Goal: Transaction & Acquisition: Purchase product/service

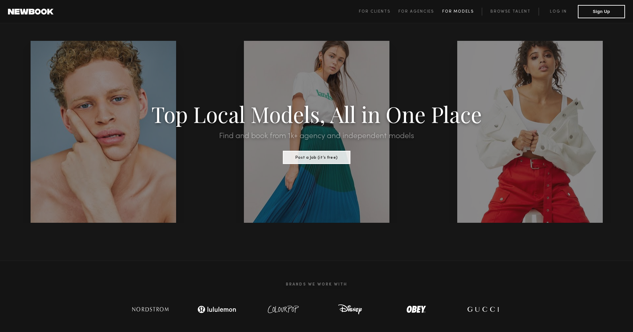
click at [471, 12] on span "For Models" at bounding box center [458, 12] width 32 height 4
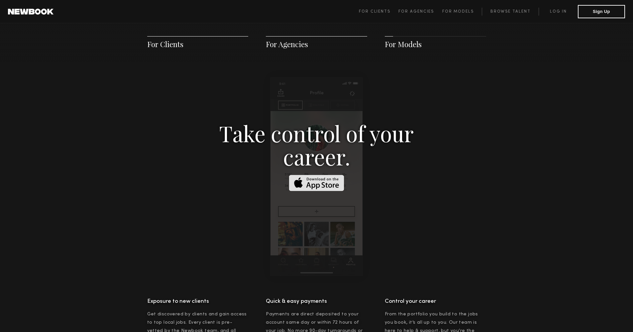
scroll to position [949, 0]
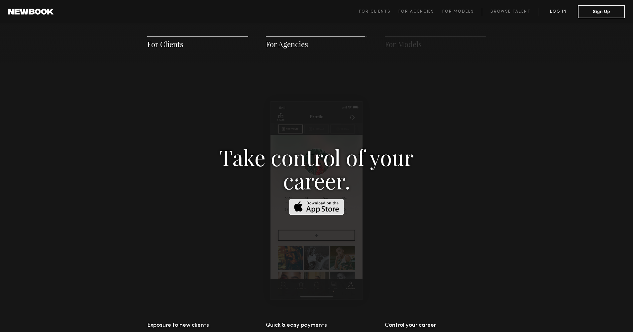
click at [559, 14] on link "Log in" at bounding box center [557, 12] width 39 height 8
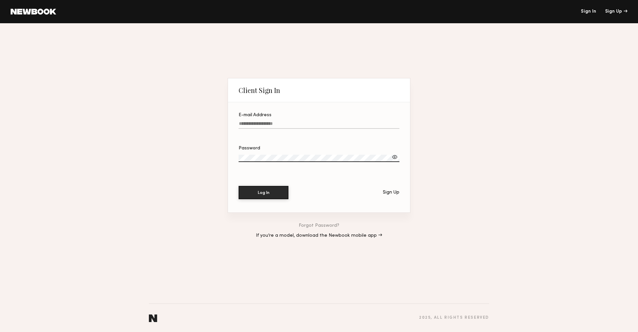
click at [249, 124] on input "E-mail Address" at bounding box center [318, 125] width 161 height 8
type input "**********"
click at [260, 195] on button "Log In" at bounding box center [263, 192] width 50 height 13
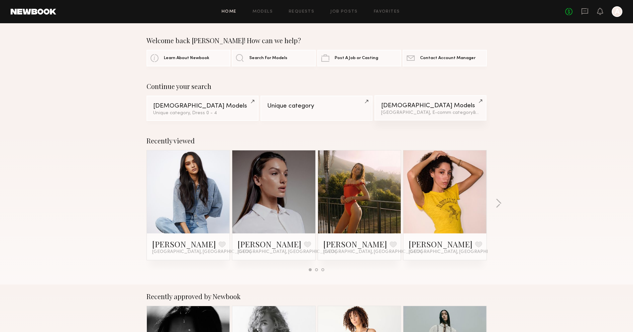
click at [428, 105] on div "Female Models" at bounding box center [430, 106] width 99 height 6
click at [70, 116] on div "Continue your search Female Models Unique category, Dress 0 - 4 Unique category…" at bounding box center [316, 101] width 633 height 39
click at [73, 116] on div "Continue your search Female Models Unique category, Dress 0 - 4 Unique category…" at bounding box center [316, 101] width 633 height 39
click at [274, 60] on link "Search For Models" at bounding box center [274, 57] width 84 height 17
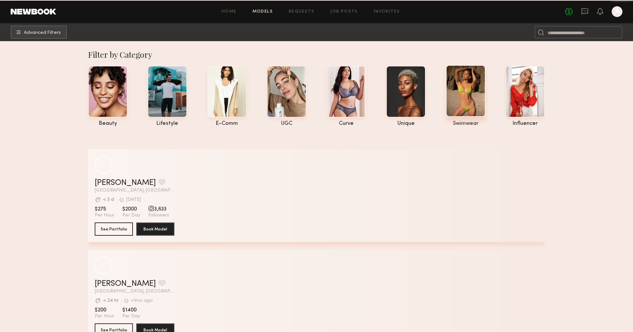
click at [464, 106] on div at bounding box center [466, 91] width 40 height 52
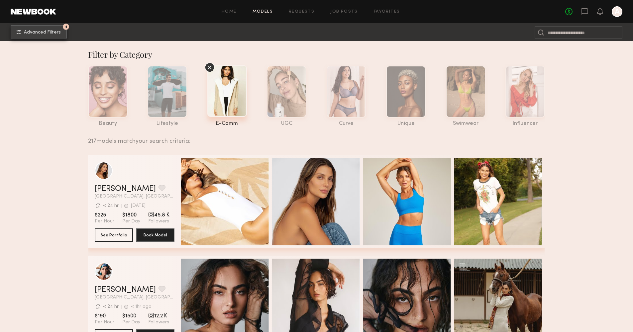
click at [46, 36] on button "4 Advanced Filters" at bounding box center [39, 31] width 56 height 13
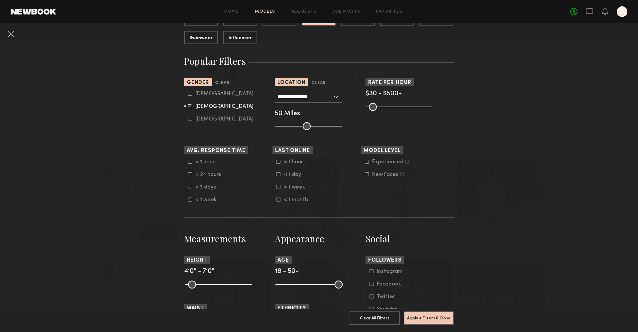
scroll to position [7, 0]
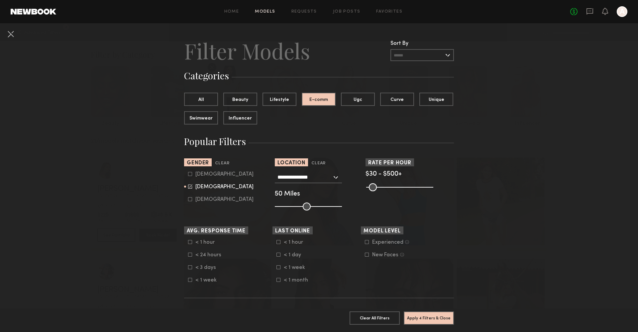
click at [11, 37] on button at bounding box center [10, 34] width 11 height 11
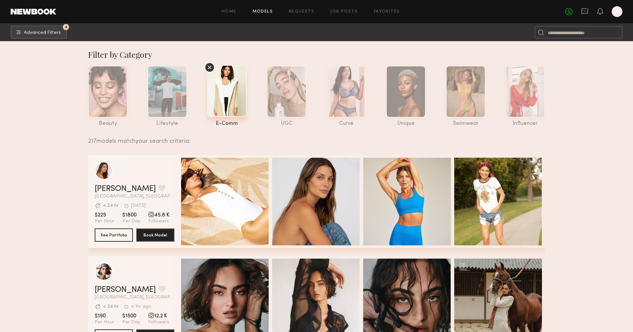
click at [621, 12] on div at bounding box center [616, 11] width 11 height 11
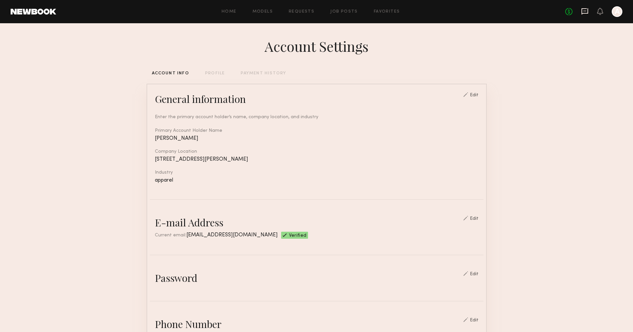
click at [582, 11] on icon at bounding box center [584, 11] width 7 height 7
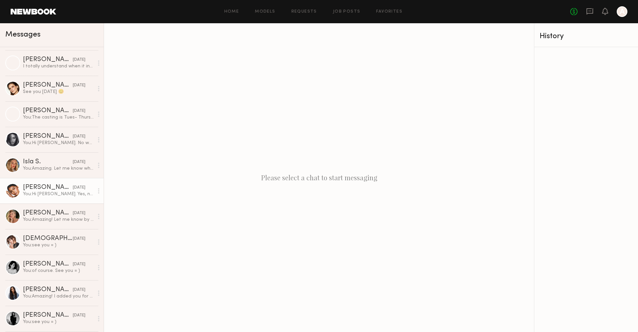
scroll to position [320, 0]
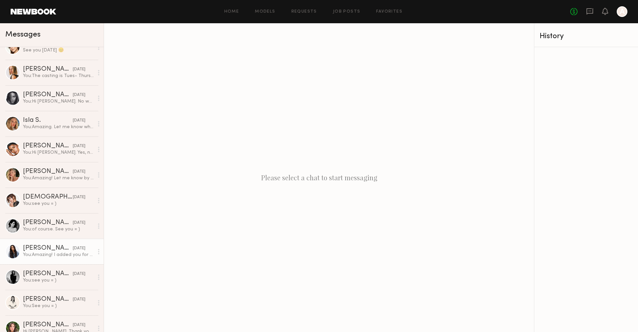
click at [44, 253] on div "You: Amazing! I added you for next Wednesday and possible Tuesday. Our photosho…" at bounding box center [58, 255] width 71 height 6
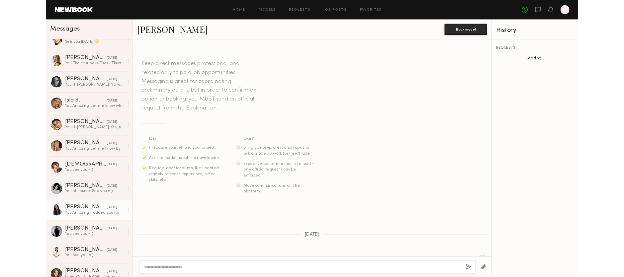
scroll to position [300, 0]
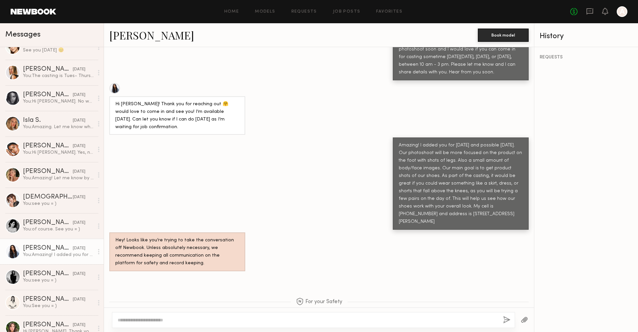
click at [123, 37] on link "Brianna G." at bounding box center [151, 35] width 85 height 14
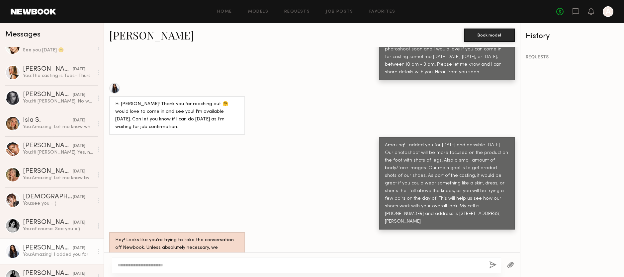
scroll to position [355, 0]
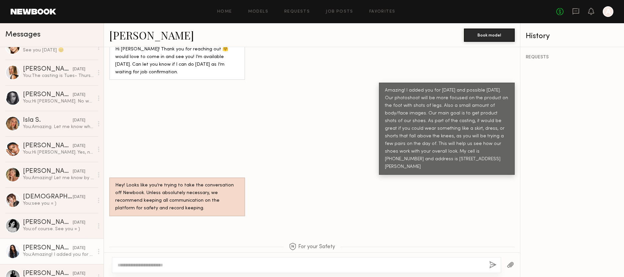
click at [312, 243] on span "For your Safety For your safety and protection, only communicate and pay direct…" at bounding box center [312, 247] width 46 height 8
click at [490, 262] on button "button" at bounding box center [492, 265] width 7 height 8
click at [218, 262] on div at bounding box center [306, 265] width 389 height 16
click at [167, 265] on textarea at bounding box center [301, 265] width 366 height 7
click at [142, 266] on textarea at bounding box center [301, 265] width 366 height 7
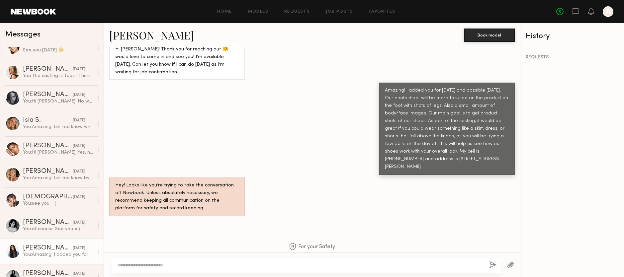
click at [132, 266] on textarea at bounding box center [301, 265] width 366 height 7
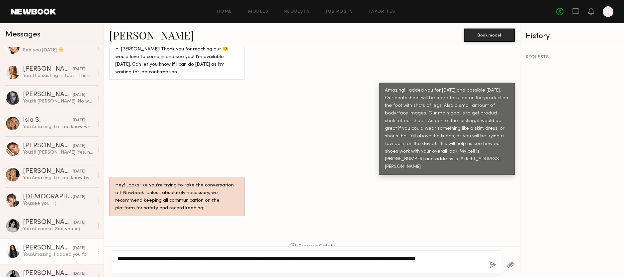
drag, startPoint x: 291, startPoint y: 258, endPoint x: 347, endPoint y: 259, distance: 56.1
click at [346, 259] on textarea "**********" at bounding box center [301, 261] width 366 height 13
click at [347, 259] on textarea "**********" at bounding box center [301, 261] width 366 height 13
drag, startPoint x: 326, startPoint y: 260, endPoint x: 405, endPoint y: 261, distance: 78.4
click at [400, 261] on textarea "**********" at bounding box center [301, 261] width 366 height 13
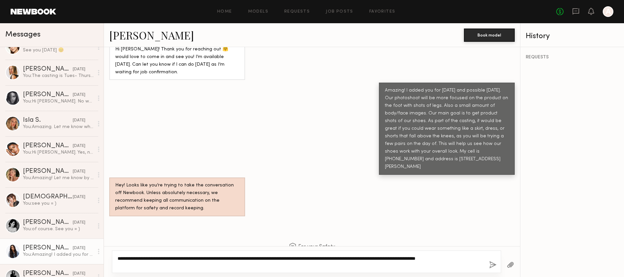
click at [405, 261] on textarea "**********" at bounding box center [301, 261] width 366 height 13
click at [155, 264] on textarea "**********" at bounding box center [301, 261] width 366 height 13
type textarea "**********"
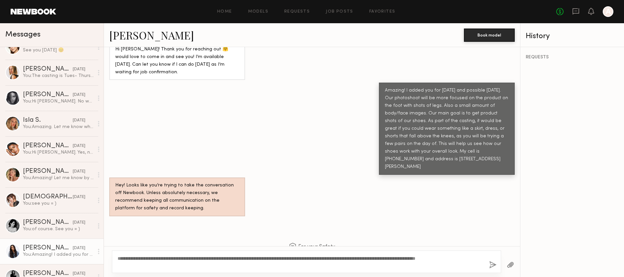
click at [495, 264] on button "button" at bounding box center [492, 265] width 7 height 8
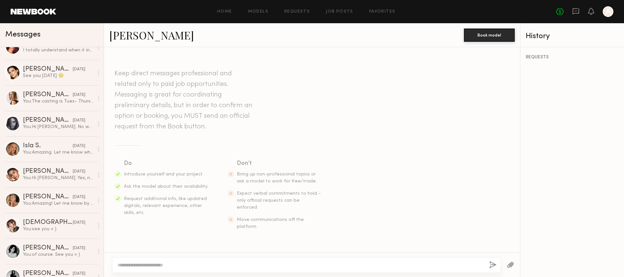
scroll to position [510, 0]
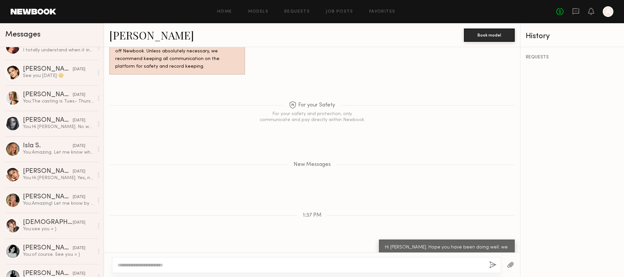
click at [417, 244] on div "Hi Brianna. Hope you have been doing well. we are planning another shoot, but I…" at bounding box center [447, 259] width 124 height 31
drag, startPoint x: 399, startPoint y: 215, endPoint x: 436, endPoint y: 235, distance: 41.6
click at [449, 244] on div "Hi Brianna. Hope you have been doing well. we are planning another shoot, but I…" at bounding box center [447, 259] width 124 height 31
click at [421, 244] on div "Hi Brianna. Hope you have been doing well. we are planning another shoot, but I…" at bounding box center [447, 259] width 124 height 31
drag, startPoint x: 423, startPoint y: 236, endPoint x: 452, endPoint y: 239, distance: 29.0
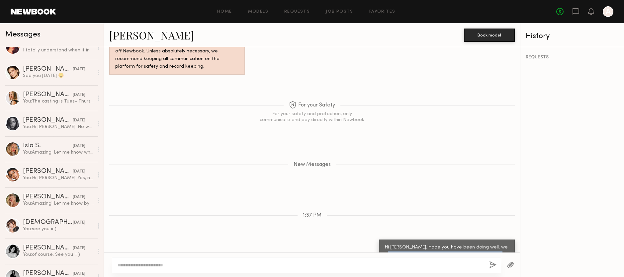
click at [452, 244] on div "Hi Brianna. Hope you have been doing well. we are planning another shoot, but I…" at bounding box center [447, 259] width 124 height 31
drag, startPoint x: 397, startPoint y: 237, endPoint x: 374, endPoint y: 210, distance: 35.5
click at [379, 240] on div "Hi Brianna. Hope you have been doing well. we are planning another shoot, but I…" at bounding box center [447, 259] width 136 height 39
click at [408, 244] on div "Hi Brianna. Hope you have been doing well. we are planning another shoot, but I…" at bounding box center [447, 259] width 124 height 31
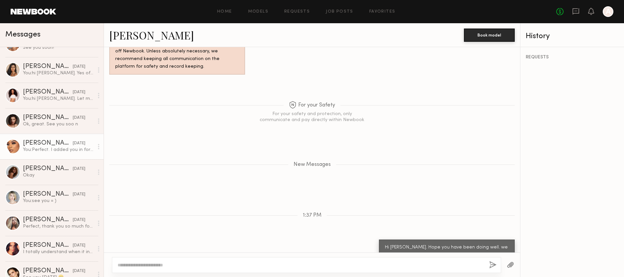
scroll to position [0, 0]
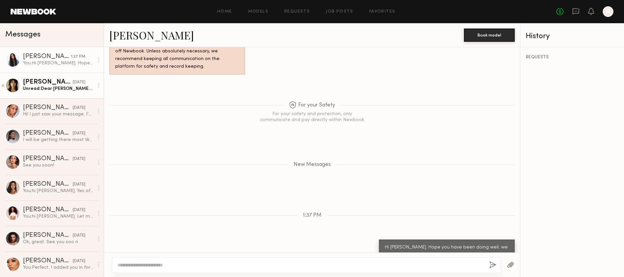
click at [43, 82] on div "Jiyoung C." at bounding box center [48, 82] width 50 height 7
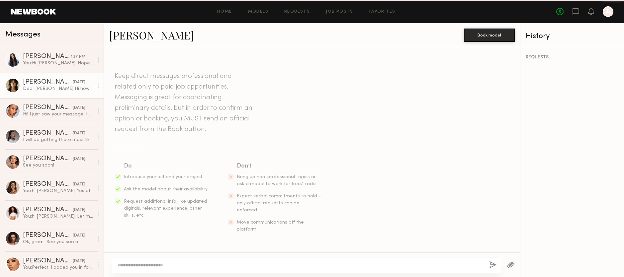
scroll to position [283, 0]
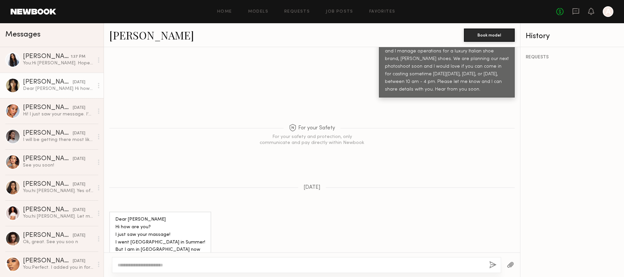
click at [136, 40] on link "Jiyoung C." at bounding box center [151, 35] width 85 height 14
click at [35, 116] on div "Hi! I just saw your message. I’m so sorry for the delay, my notifications didn’…" at bounding box center [58, 114] width 71 height 6
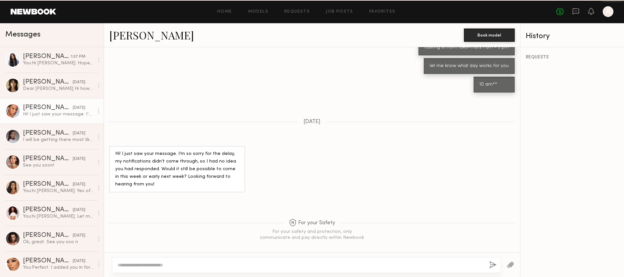
scroll to position [423, 0]
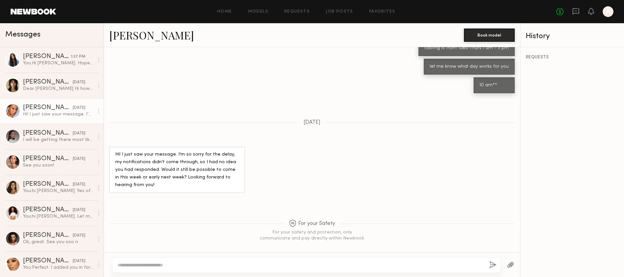
click at [40, 83] on div "Jiyoung C." at bounding box center [48, 82] width 50 height 7
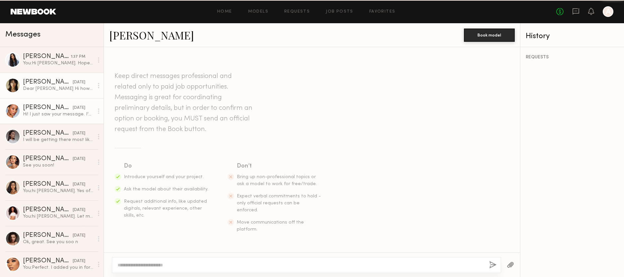
scroll to position [283, 0]
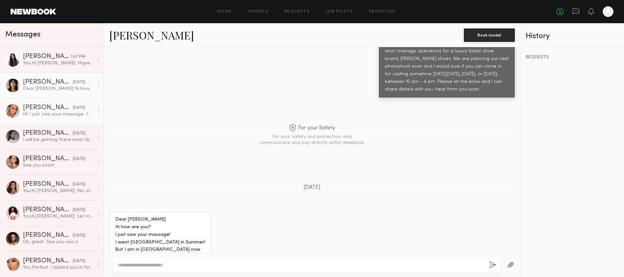
click at [32, 159] on div "Julissa R." at bounding box center [48, 159] width 50 height 7
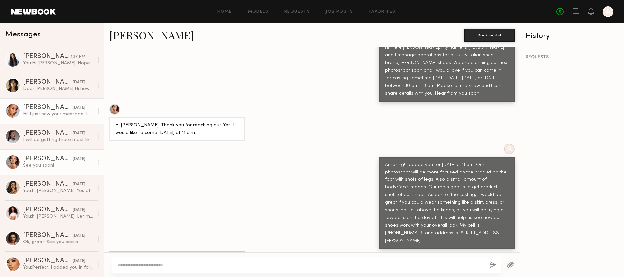
scroll to position [485, 0]
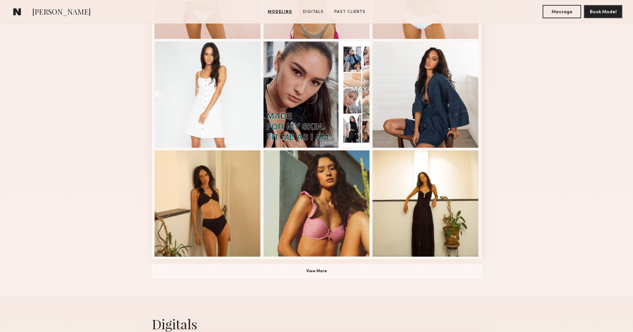
scroll to position [419, 0]
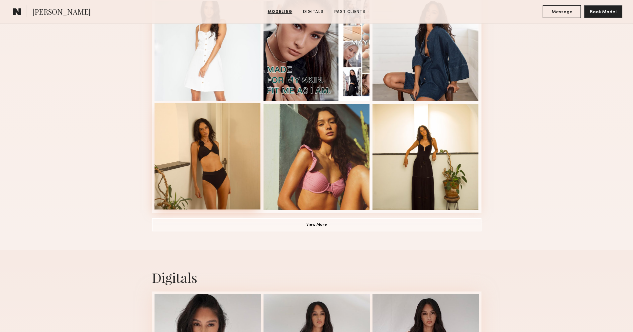
click at [211, 144] on div at bounding box center [207, 156] width 106 height 106
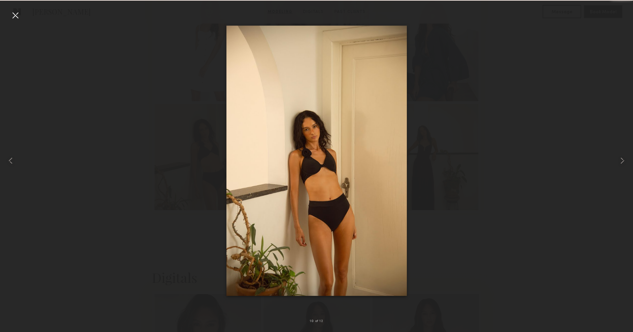
click at [514, 150] on div at bounding box center [316, 161] width 633 height 300
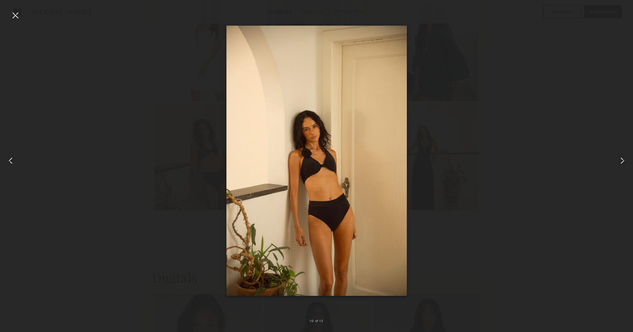
scroll to position [420, 0]
click at [622, 160] on common-icon at bounding box center [622, 160] width 11 height 11
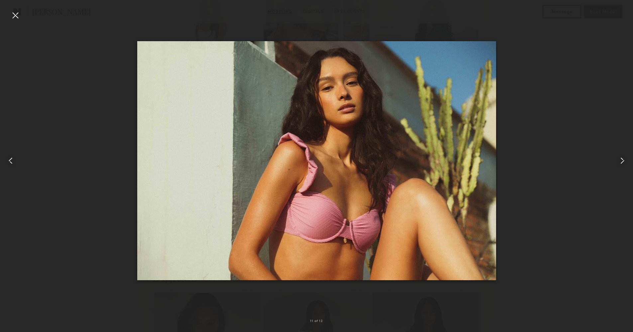
click at [622, 159] on common-icon at bounding box center [622, 160] width 11 height 11
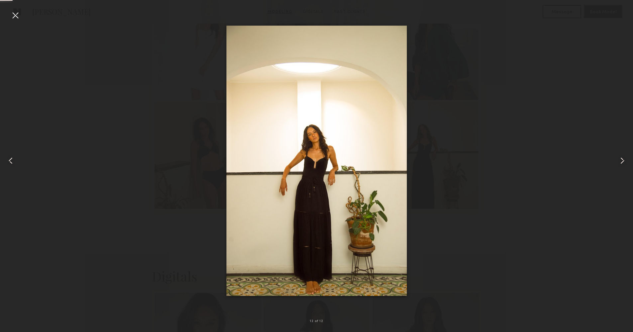
click at [622, 159] on common-icon at bounding box center [622, 160] width 11 height 11
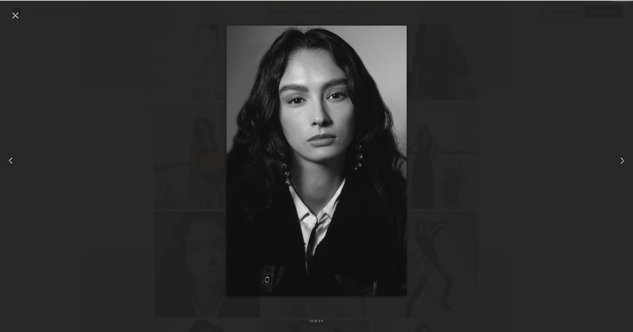
click at [622, 159] on common-icon at bounding box center [622, 160] width 11 height 11
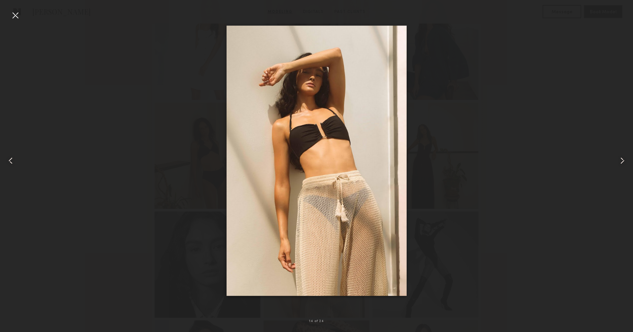
click at [622, 159] on common-icon at bounding box center [622, 160] width 11 height 11
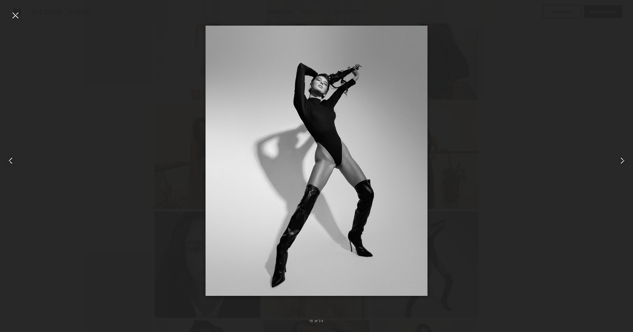
click at [622, 159] on common-icon at bounding box center [622, 160] width 11 height 11
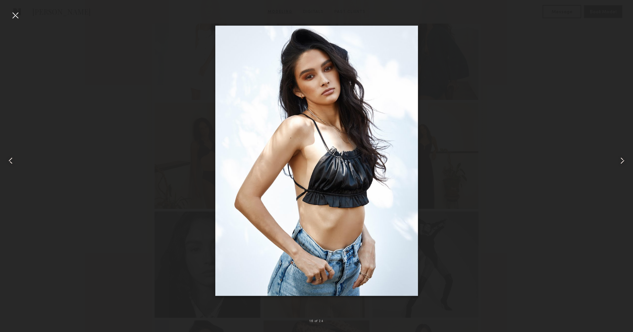
click at [622, 159] on common-icon at bounding box center [622, 160] width 11 height 11
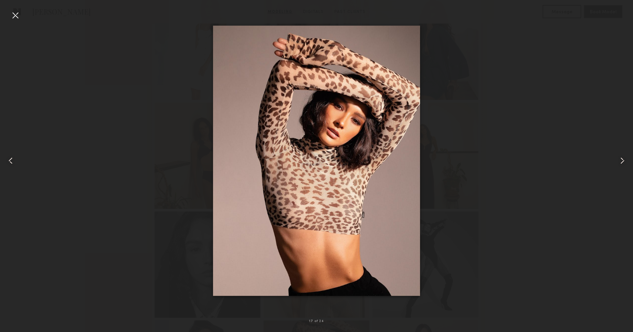
click at [622, 159] on common-icon at bounding box center [622, 160] width 11 height 11
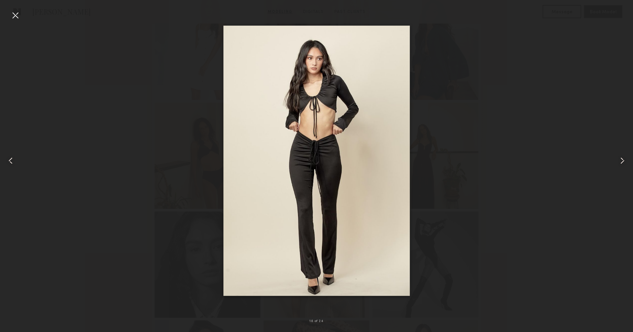
click at [622, 159] on common-icon at bounding box center [622, 160] width 11 height 11
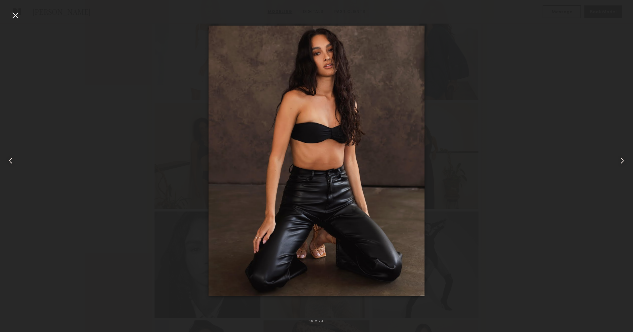
click at [622, 159] on common-icon at bounding box center [622, 160] width 11 height 11
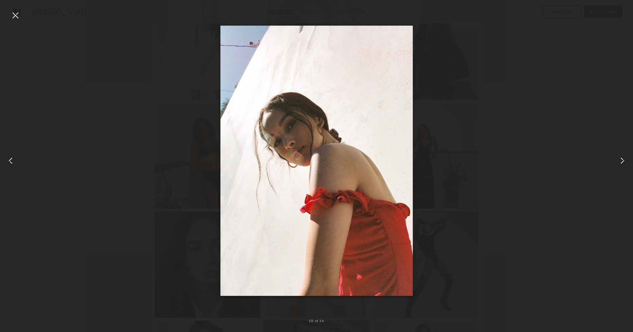
click at [622, 159] on common-icon at bounding box center [622, 160] width 11 height 11
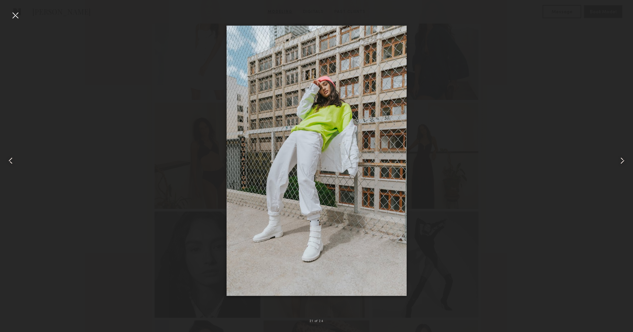
click at [622, 159] on common-icon at bounding box center [622, 160] width 11 height 11
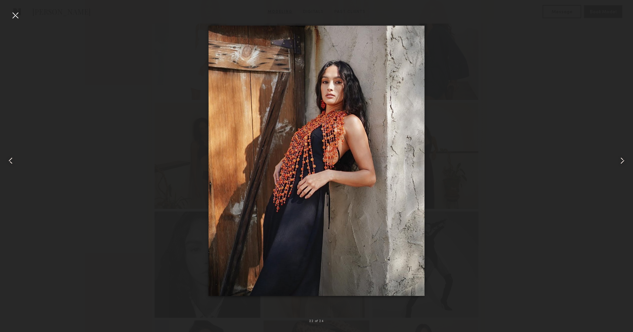
click at [622, 159] on common-icon at bounding box center [622, 160] width 11 height 11
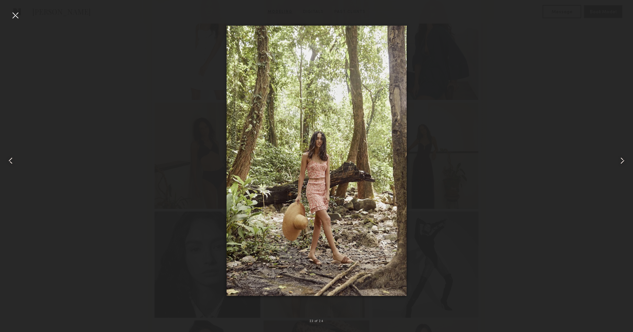
click at [622, 159] on common-icon at bounding box center [622, 160] width 11 height 11
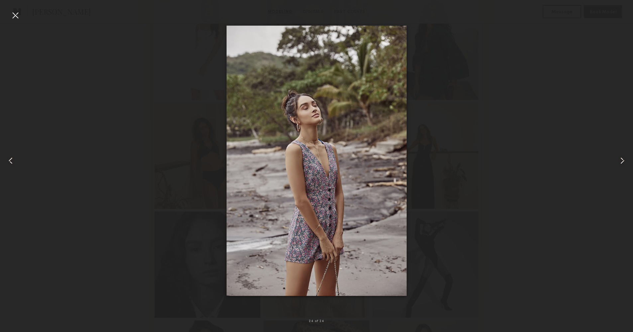
click at [622, 159] on common-icon at bounding box center [622, 160] width 11 height 11
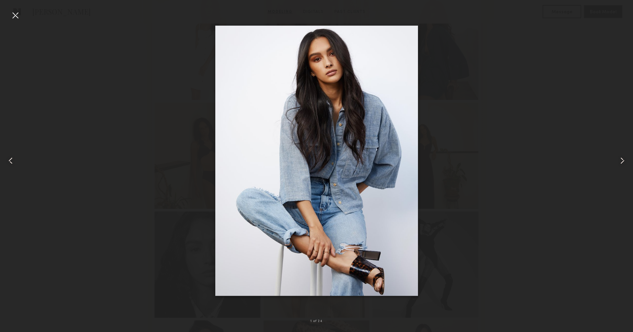
click at [622, 159] on common-icon at bounding box center [622, 160] width 11 height 11
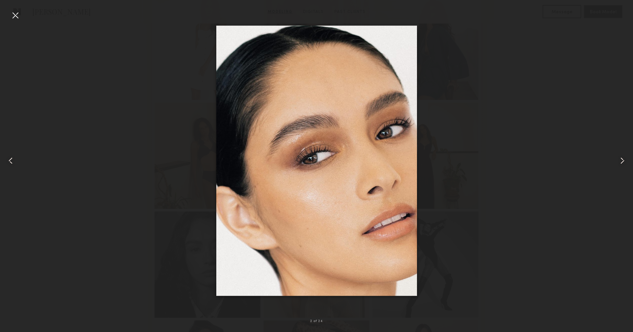
click at [622, 159] on common-icon at bounding box center [622, 160] width 11 height 11
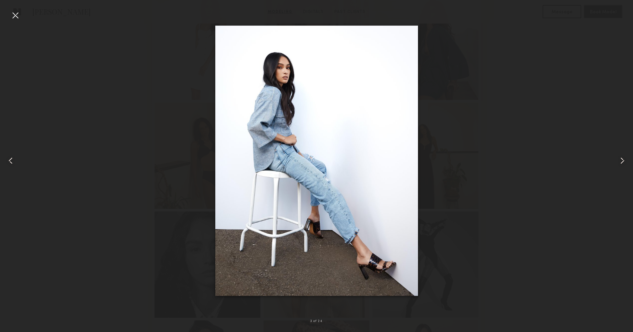
click at [622, 159] on common-icon at bounding box center [622, 160] width 11 height 11
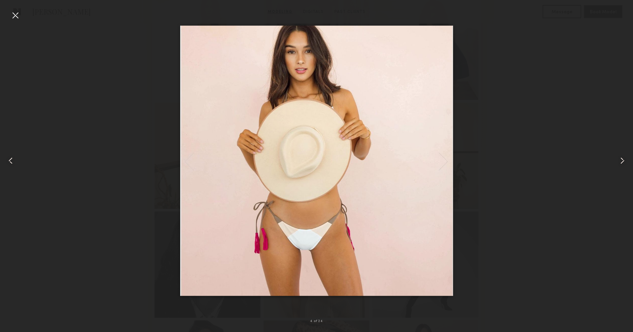
click at [622, 159] on common-icon at bounding box center [622, 160] width 11 height 11
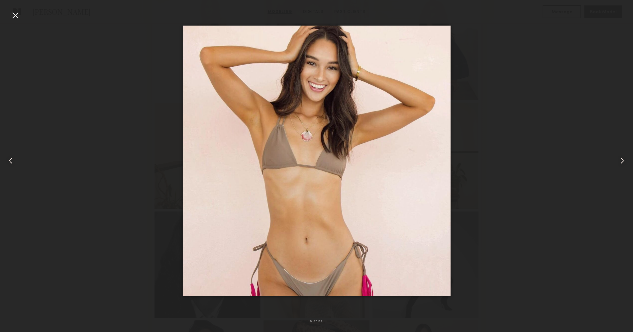
click at [622, 159] on common-icon at bounding box center [622, 160] width 11 height 11
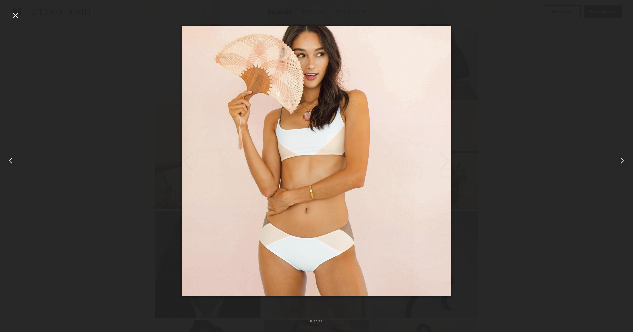
click at [622, 159] on common-icon at bounding box center [622, 160] width 11 height 11
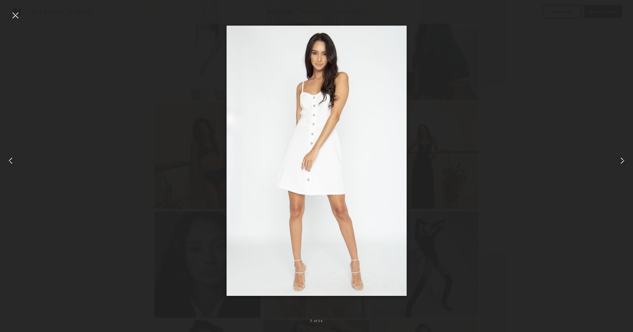
click at [622, 159] on common-icon at bounding box center [622, 160] width 11 height 11
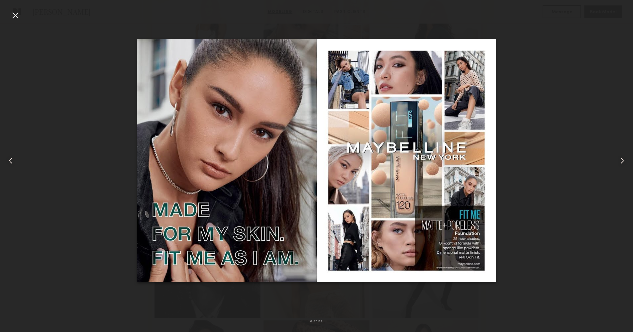
click at [13, 161] on common-icon at bounding box center [10, 160] width 11 height 11
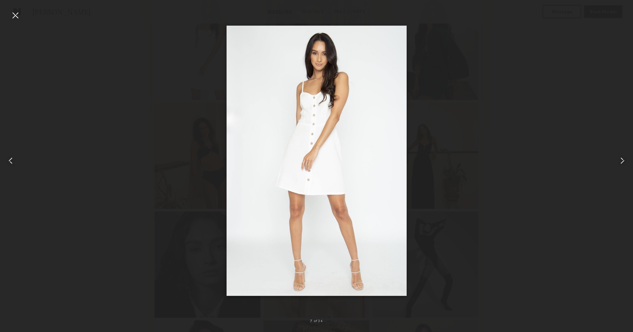
click at [624, 157] on common-icon at bounding box center [622, 160] width 11 height 11
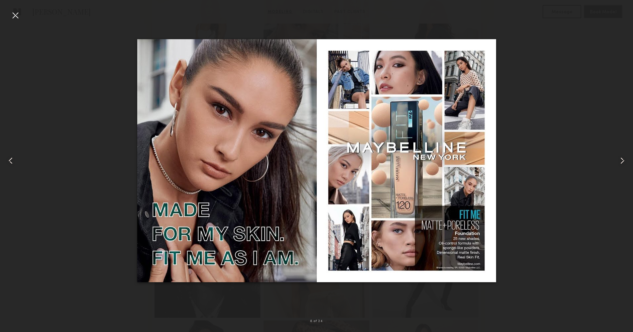
click at [624, 157] on common-icon at bounding box center [622, 160] width 11 height 11
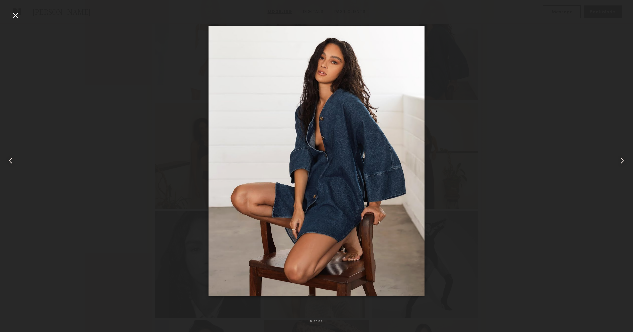
click at [624, 157] on common-icon at bounding box center [622, 160] width 11 height 11
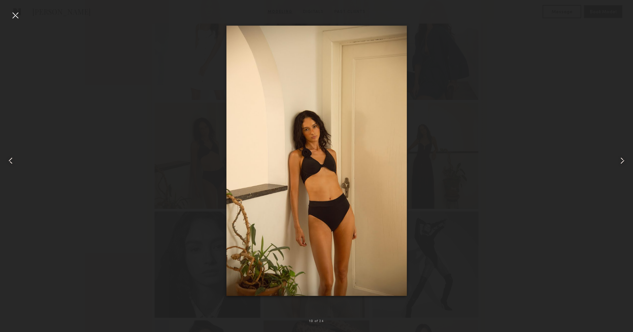
click at [624, 157] on common-icon at bounding box center [622, 160] width 11 height 11
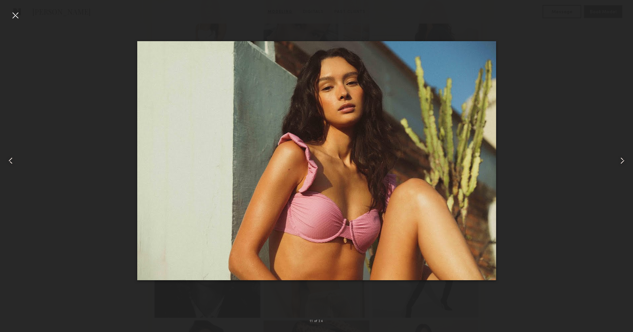
click at [624, 157] on common-icon at bounding box center [622, 160] width 11 height 11
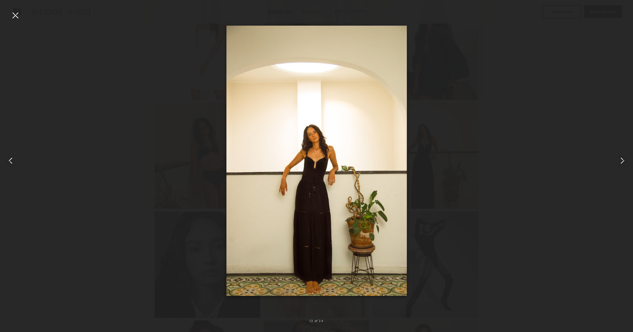
click at [624, 157] on common-icon at bounding box center [622, 160] width 11 height 11
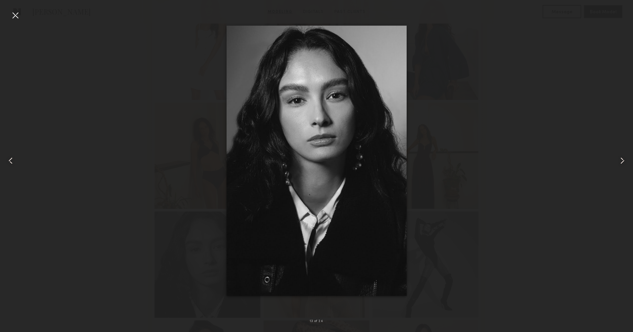
click at [624, 156] on common-icon at bounding box center [622, 160] width 11 height 11
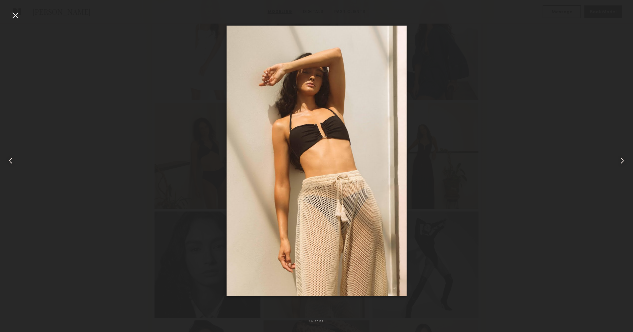
click at [624, 156] on common-icon at bounding box center [622, 160] width 11 height 11
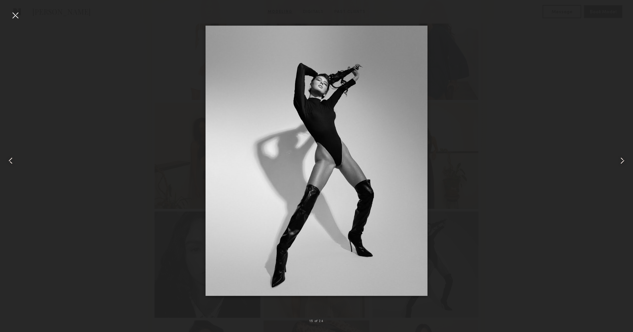
click at [624, 158] on common-icon at bounding box center [622, 160] width 11 height 11
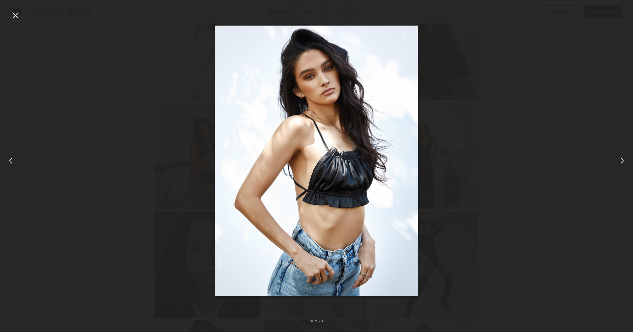
click at [622, 162] on common-icon at bounding box center [622, 160] width 11 height 11
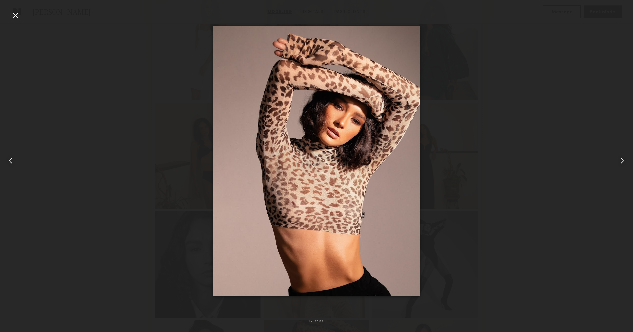
click at [623, 159] on common-icon at bounding box center [622, 160] width 11 height 11
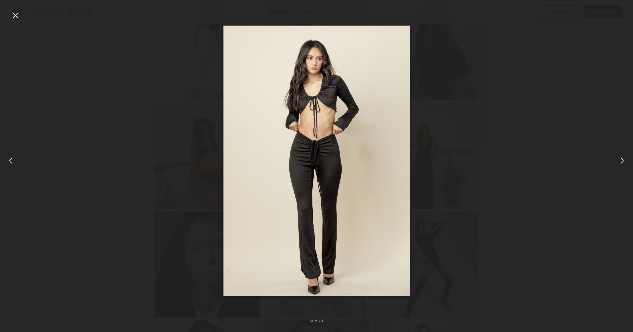
click at [623, 159] on common-icon at bounding box center [622, 160] width 11 height 11
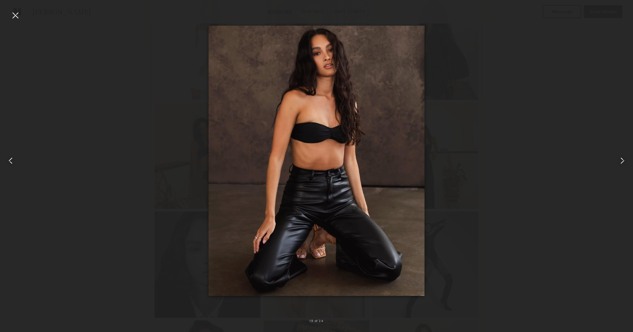
click at [528, 160] on div at bounding box center [316, 161] width 633 height 300
click at [574, 158] on div at bounding box center [316, 161] width 633 height 300
drag, startPoint x: 14, startPoint y: 12, endPoint x: 16, endPoint y: 16, distance: 4.2
click at [14, 12] on div at bounding box center [15, 15] width 11 height 11
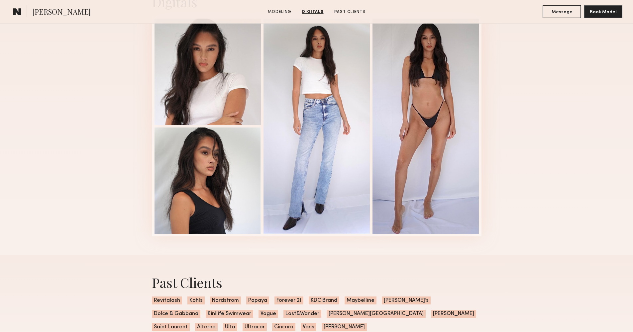
scroll to position [1103, 0]
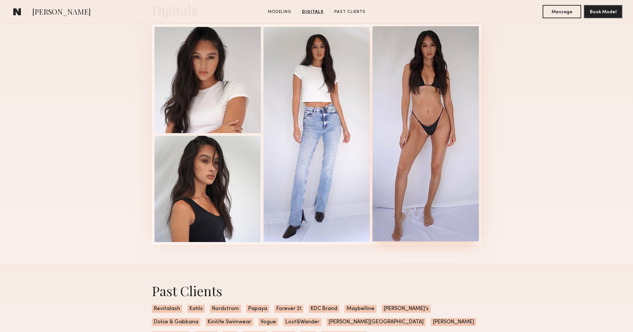
click at [414, 155] on div at bounding box center [425, 133] width 106 height 215
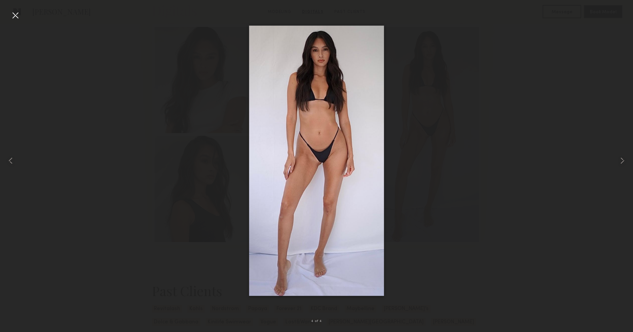
click at [555, 153] on div at bounding box center [316, 161] width 633 height 300
drag, startPoint x: 14, startPoint y: 18, endPoint x: 33, endPoint y: 30, distance: 22.0
click at [15, 18] on div at bounding box center [15, 15] width 11 height 11
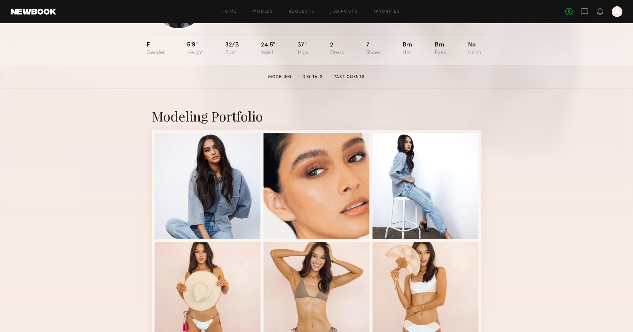
scroll to position [0, 0]
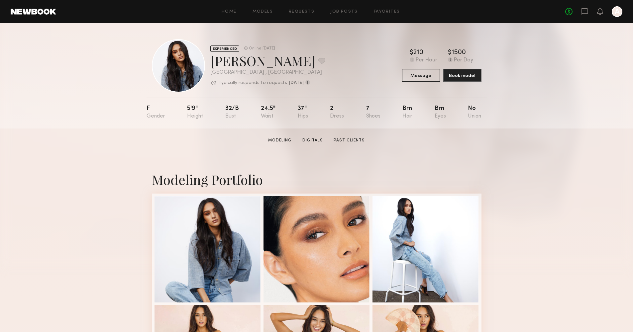
click at [84, 136] on section "Brianna G. Modeling Digitals Past Clients Message Book Model" at bounding box center [316, 140] width 633 height 24
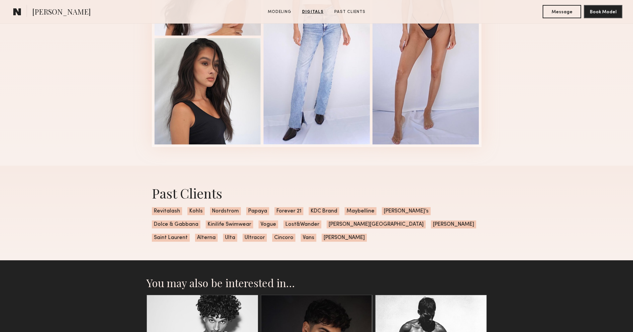
scroll to position [1061, 0]
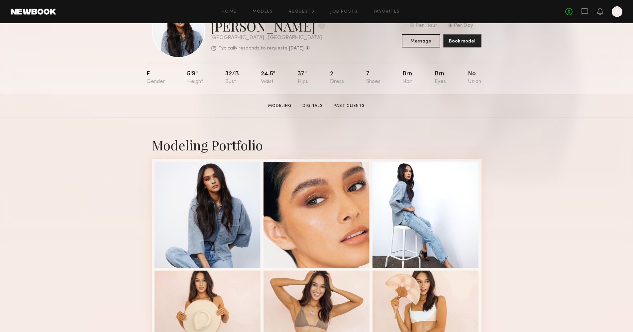
scroll to position [0, 0]
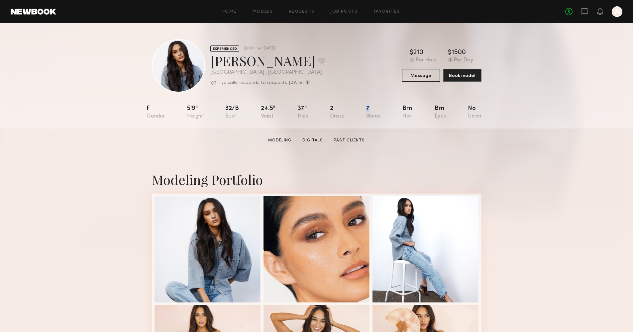
drag, startPoint x: 365, startPoint y: 105, endPoint x: 379, endPoint y: 119, distance: 20.0
click at [379, 119] on nb-model-profile-props "F 5'9" 32/b 24.5" 37" 2 7 Brn Brn No" at bounding box center [316, 113] width 340 height 31
drag, startPoint x: 379, startPoint y: 119, endPoint x: 381, endPoint y: 122, distance: 4.1
click at [379, 119] on div "7" at bounding box center [373, 113] width 14 height 14
drag, startPoint x: 379, startPoint y: 119, endPoint x: 360, endPoint y: 105, distance: 23.0
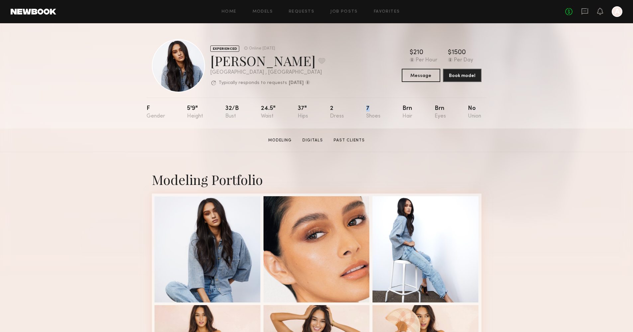
click at [360, 105] on nb-model-profile-props "F 5'9" 32/b 24.5" 37" 2 7 Brn Brn No" at bounding box center [316, 113] width 340 height 31
click at [89, 131] on section "Brianna G. Modeling Digitals Past Clients Message Book Model" at bounding box center [316, 140] width 633 height 24
click at [353, 140] on link "Past Clients" at bounding box center [349, 140] width 37 height 6
click at [308, 139] on link "Digitals" at bounding box center [312, 140] width 26 height 6
click at [284, 139] on link "Modeling" at bounding box center [279, 140] width 29 height 6
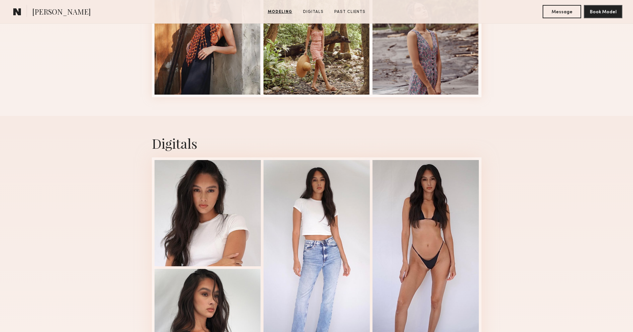
scroll to position [1197, 0]
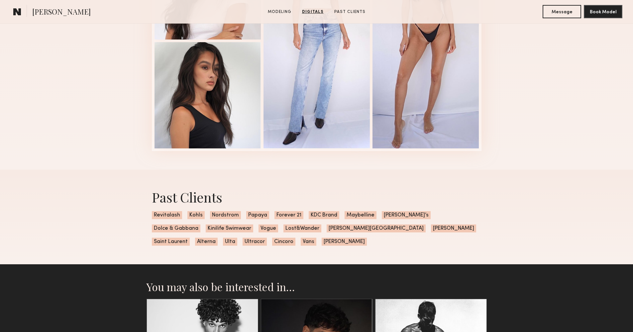
click at [81, 123] on div "Digitals 4 of 4" at bounding box center [316, 29] width 633 height 281
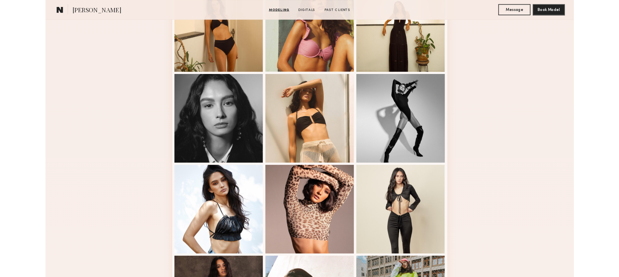
scroll to position [307, 0]
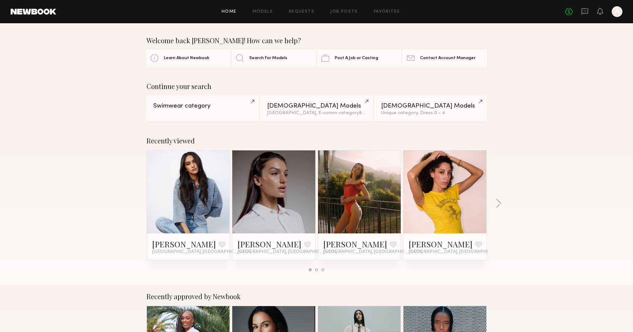
click at [375, 168] on link at bounding box center [359, 191] width 41 height 83
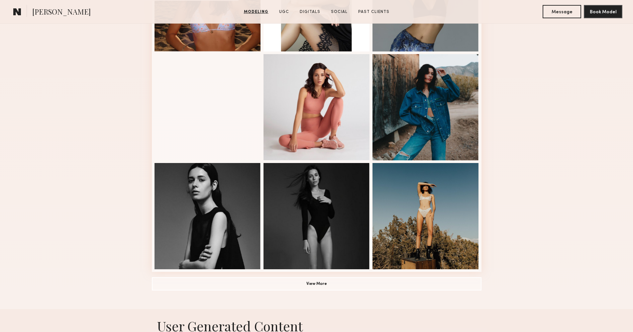
scroll to position [437, 0]
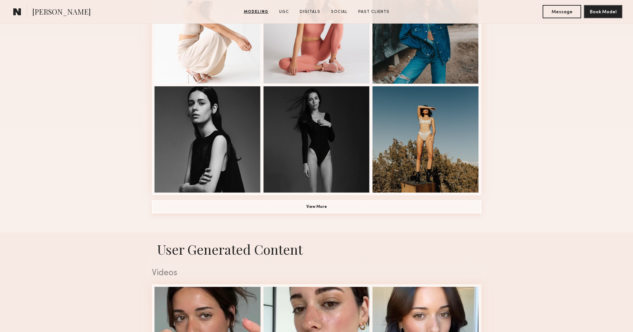
click at [307, 203] on button "View More" at bounding box center [316, 206] width 329 height 13
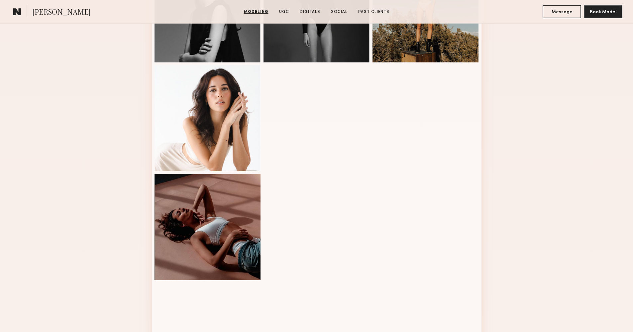
scroll to position [642, 0]
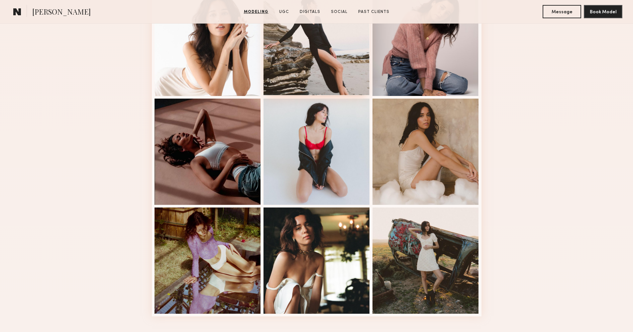
click at [327, 74] on div at bounding box center [316, 42] width 106 height 106
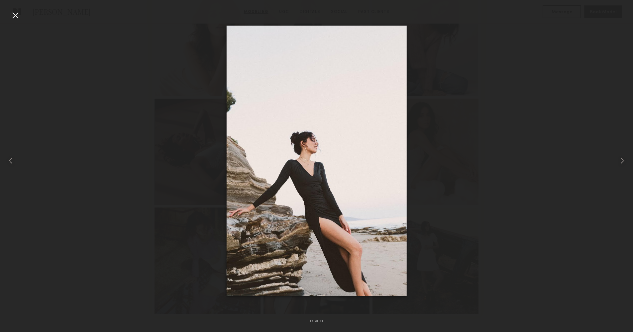
click at [502, 165] on div at bounding box center [316, 161] width 633 height 300
click at [140, 161] on div at bounding box center [316, 161] width 633 height 300
click at [17, 15] on div at bounding box center [15, 15] width 11 height 11
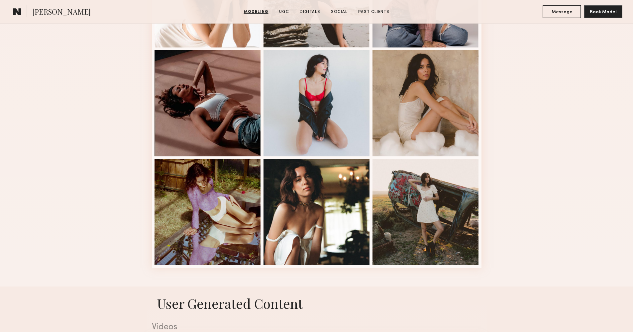
scroll to position [812, 0]
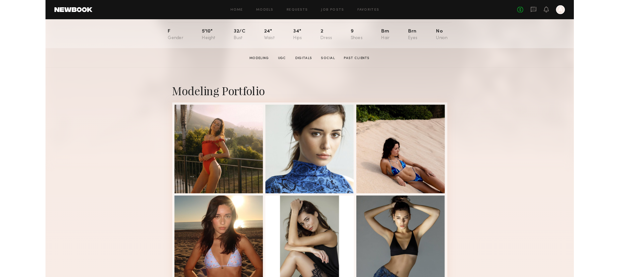
scroll to position [0, 0]
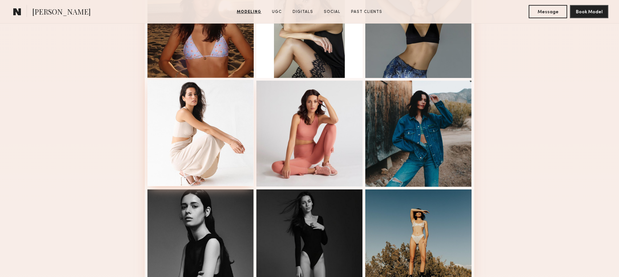
scroll to position [556, 0]
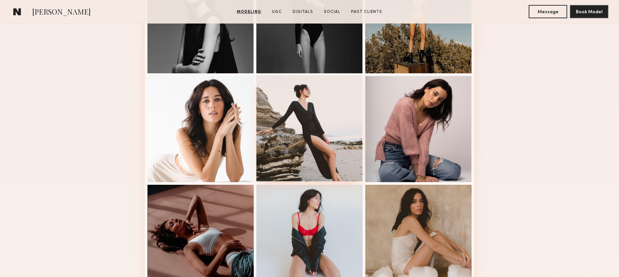
click at [302, 132] on div at bounding box center [309, 128] width 106 height 106
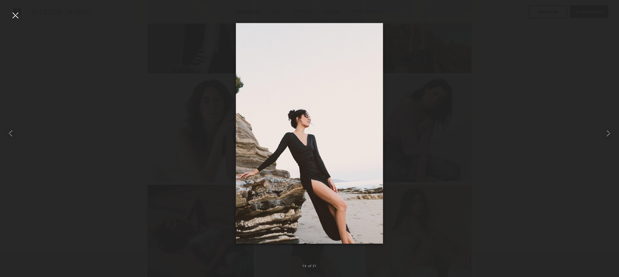
click at [548, 132] on div at bounding box center [309, 133] width 619 height 245
click at [544, 132] on div at bounding box center [309, 133] width 619 height 245
click at [13, 11] on div at bounding box center [15, 15] width 11 height 11
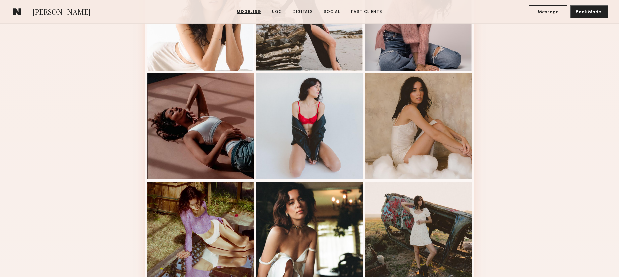
scroll to position [797, 0]
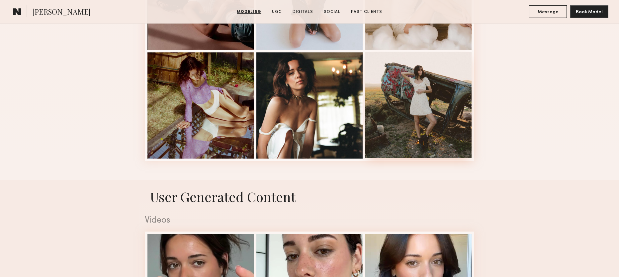
click at [418, 114] on div at bounding box center [418, 105] width 106 height 106
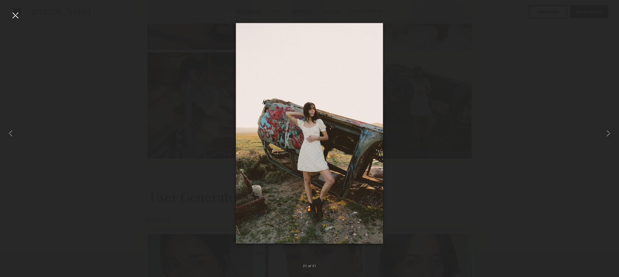
click at [20, 16] on div at bounding box center [15, 15] width 11 height 11
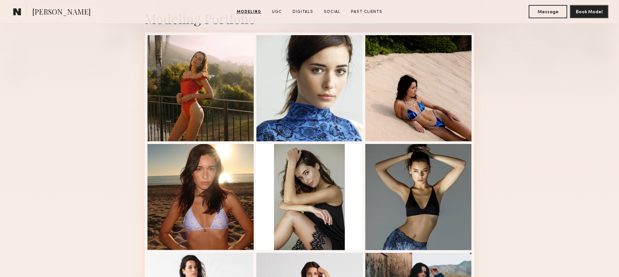
scroll to position [0, 0]
